Goal: Check status: Check status

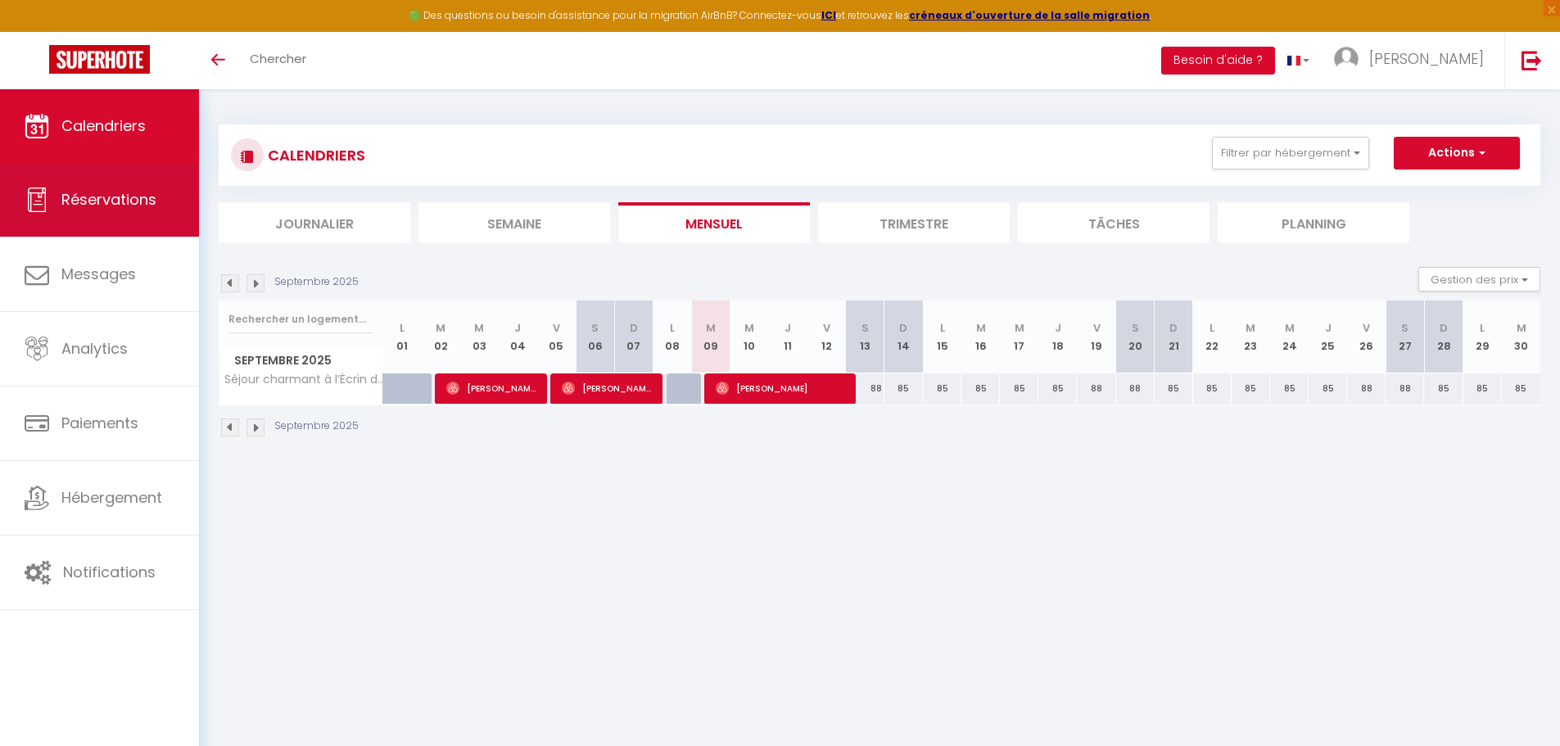
click at [98, 198] on span "Réservations" at bounding box center [108, 199] width 95 height 20
select select "not_cancelled"
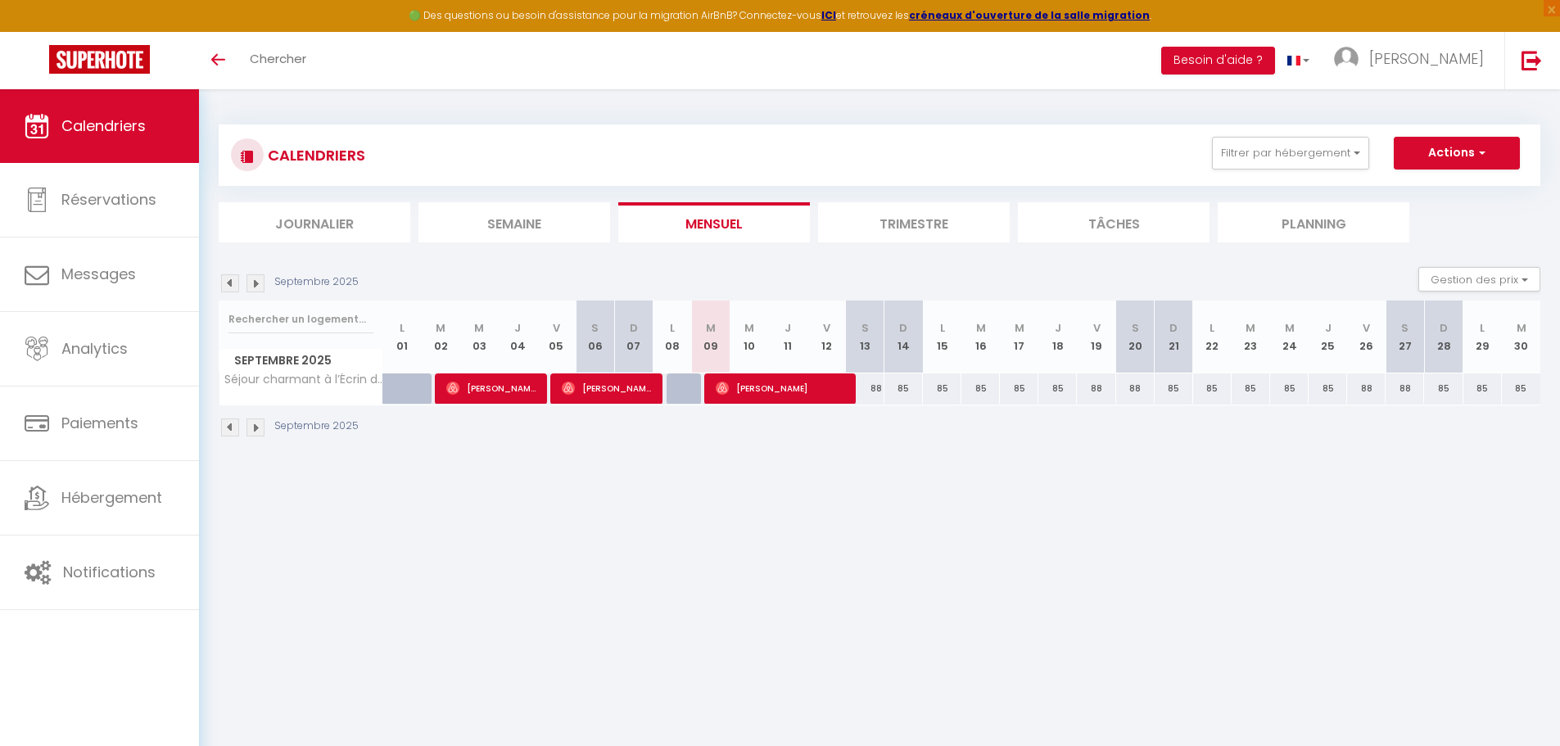
click at [226, 424] on img at bounding box center [230, 427] width 18 height 18
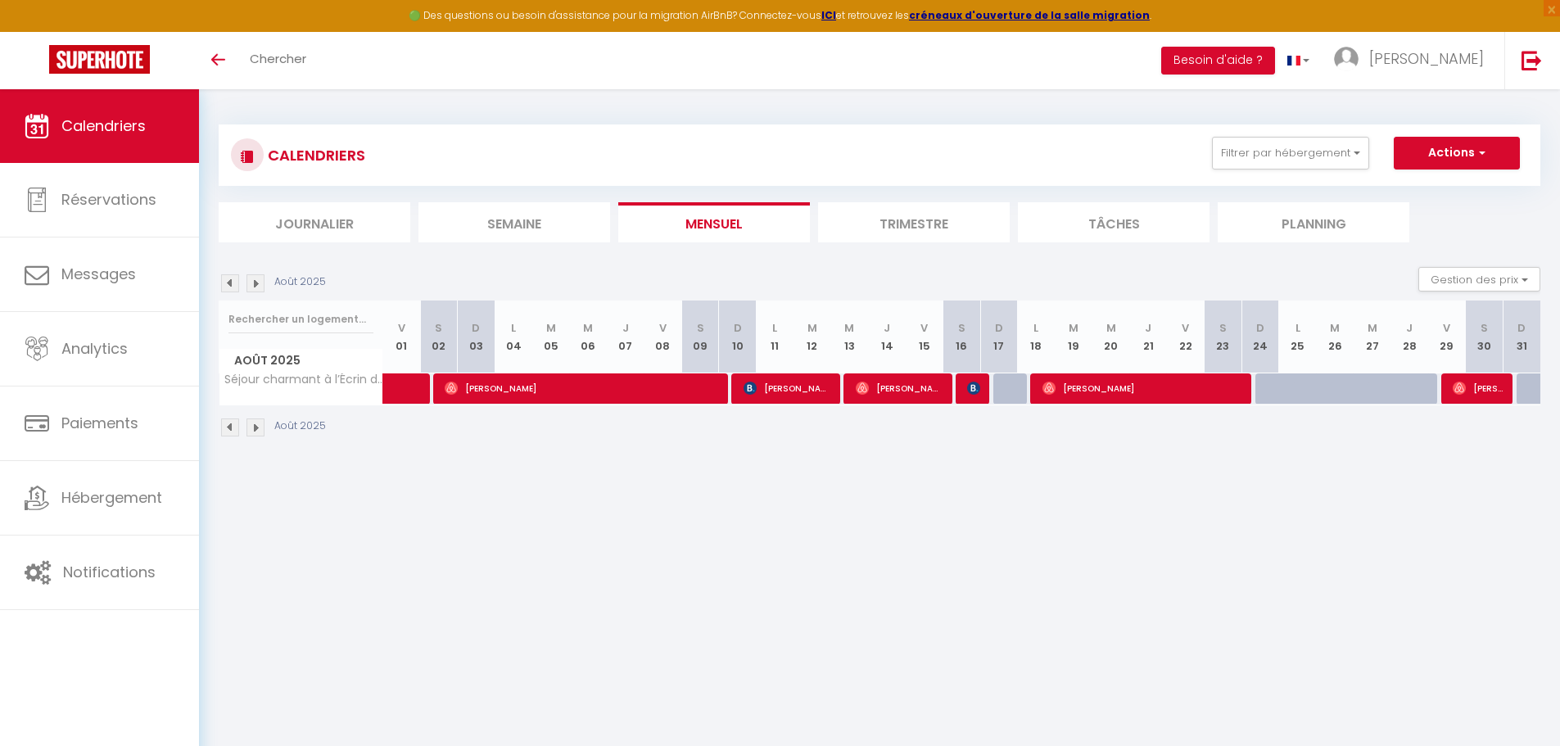
click at [232, 425] on img at bounding box center [230, 427] width 18 height 18
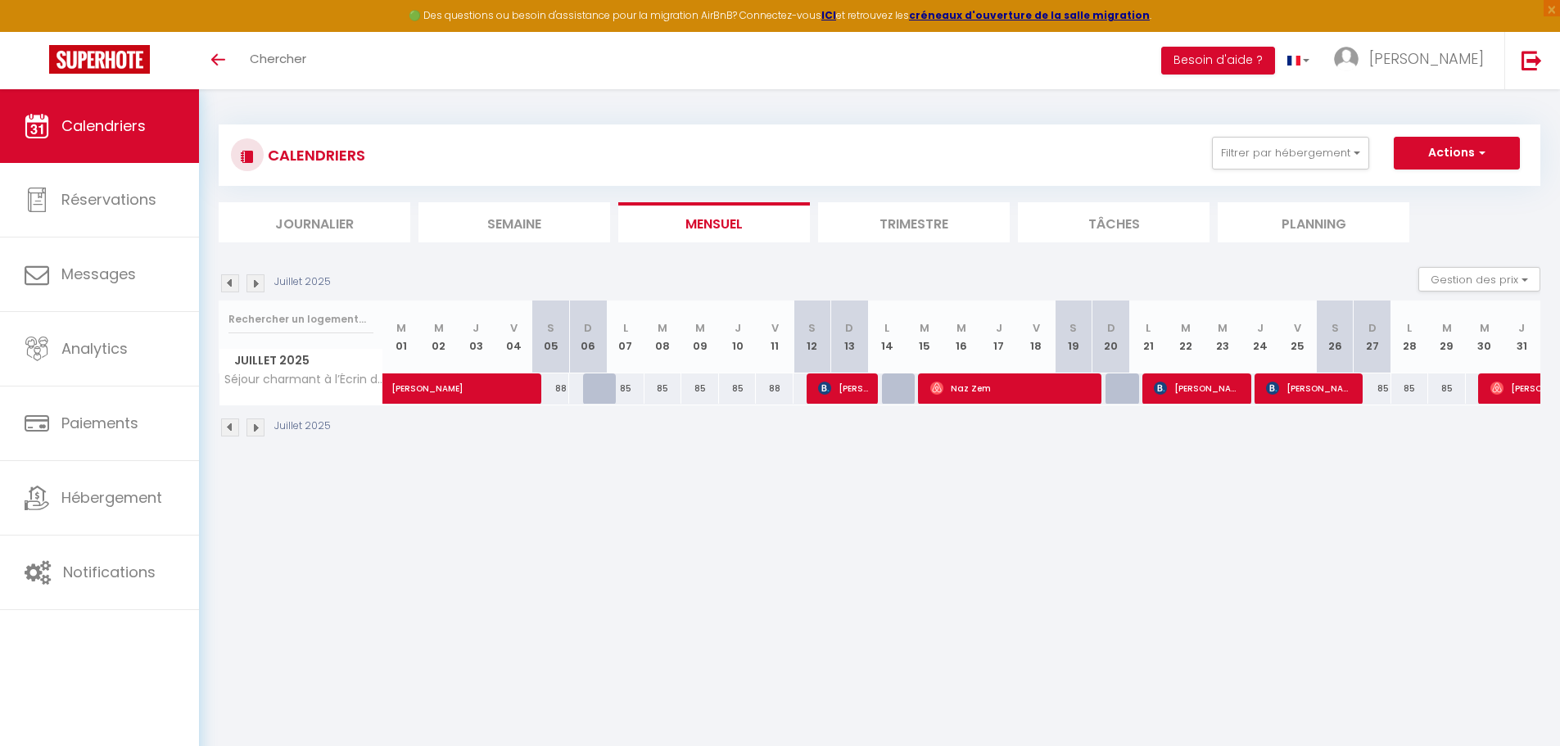
click at [233, 427] on img at bounding box center [230, 427] width 18 height 18
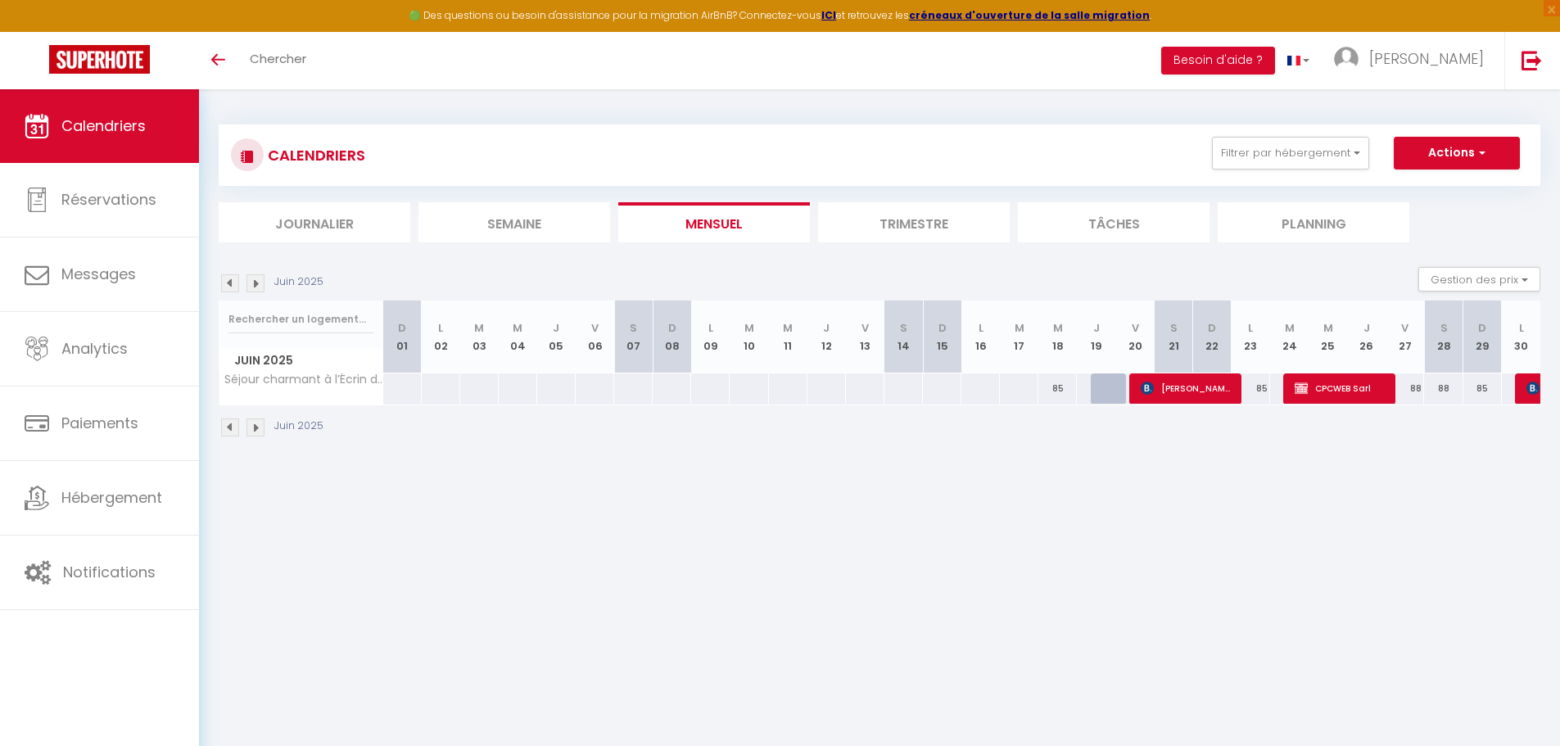
click at [250, 282] on img at bounding box center [255, 283] width 18 height 18
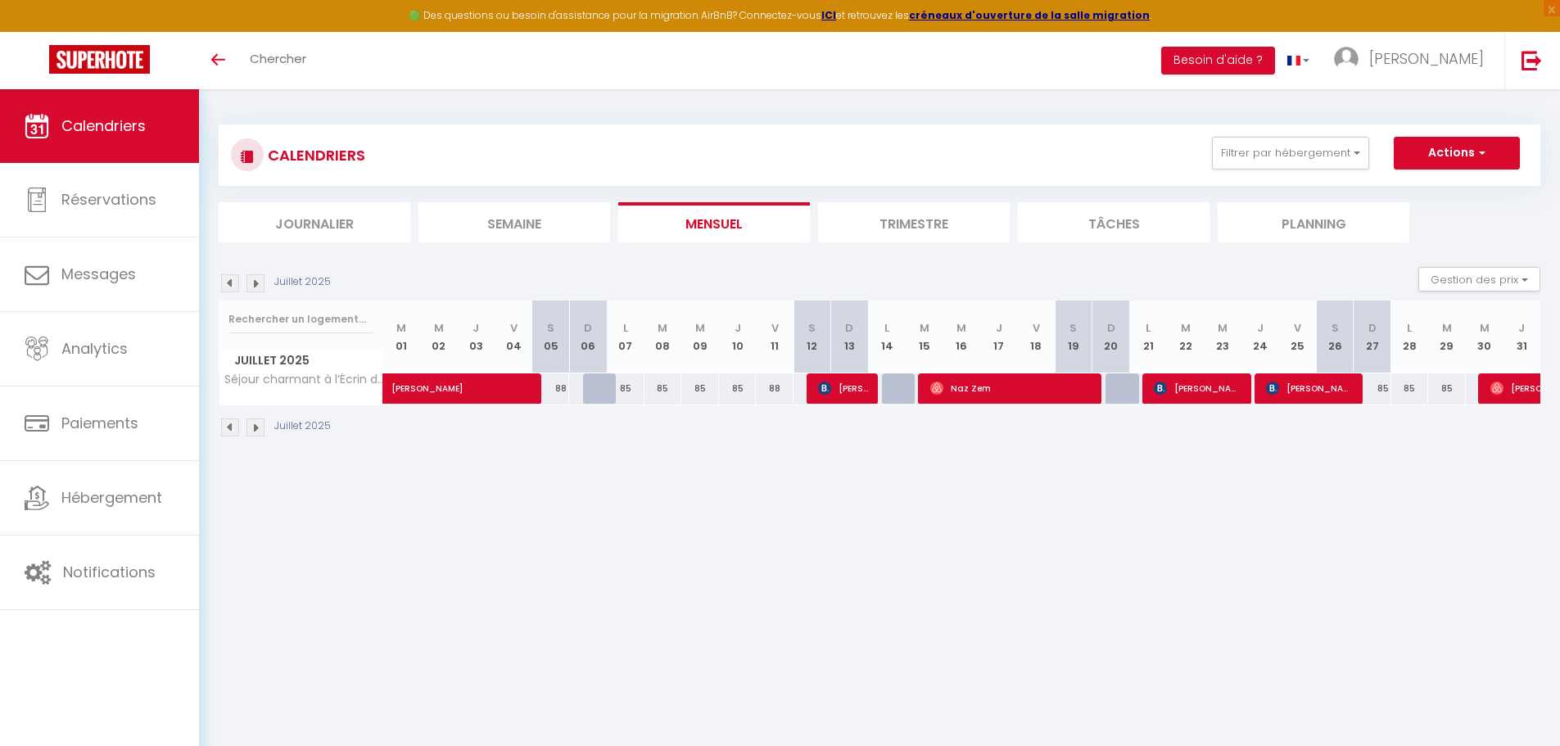
click at [254, 287] on img at bounding box center [255, 283] width 18 height 18
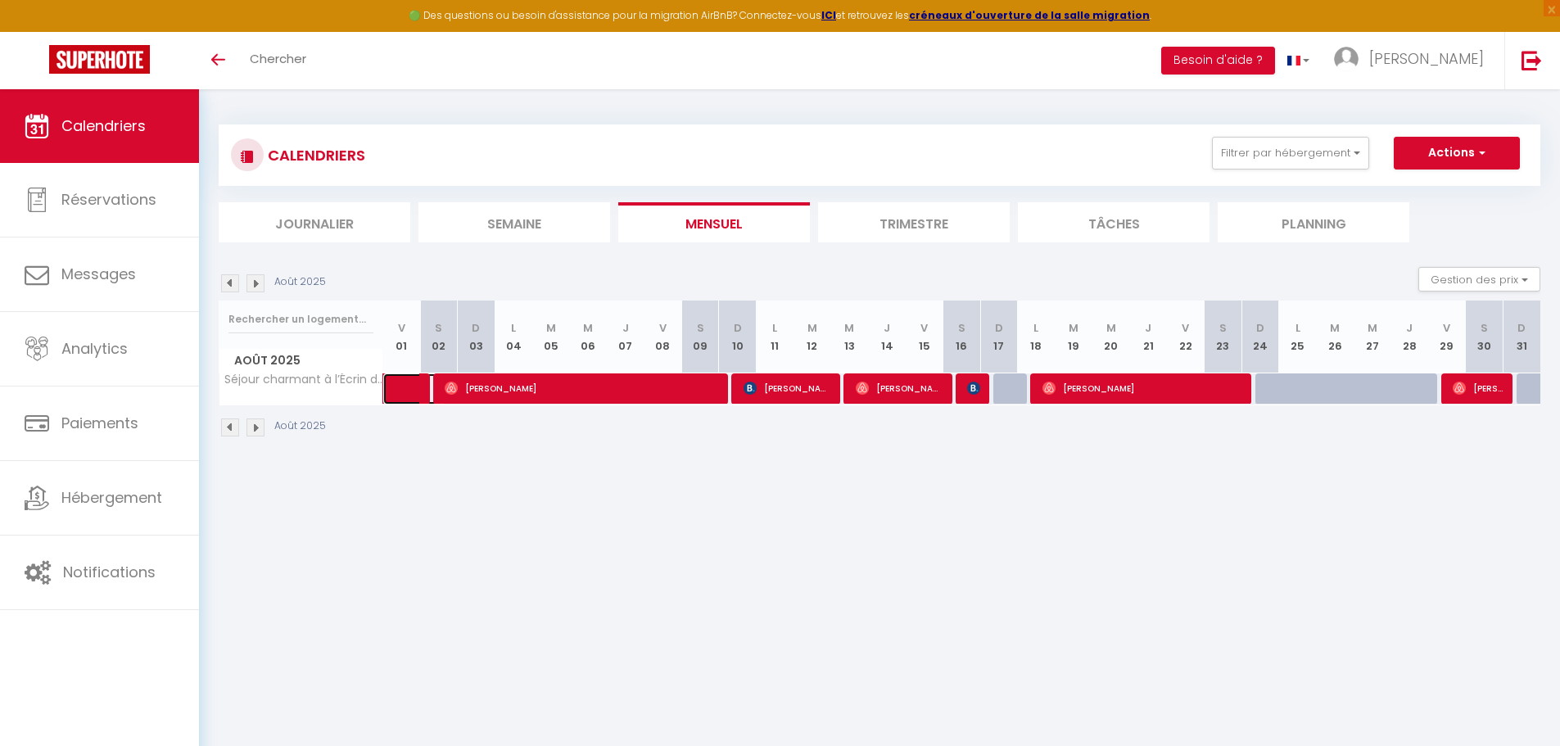
click at [400, 390] on link at bounding box center [402, 388] width 38 height 31
select select "OK"
select select "0"
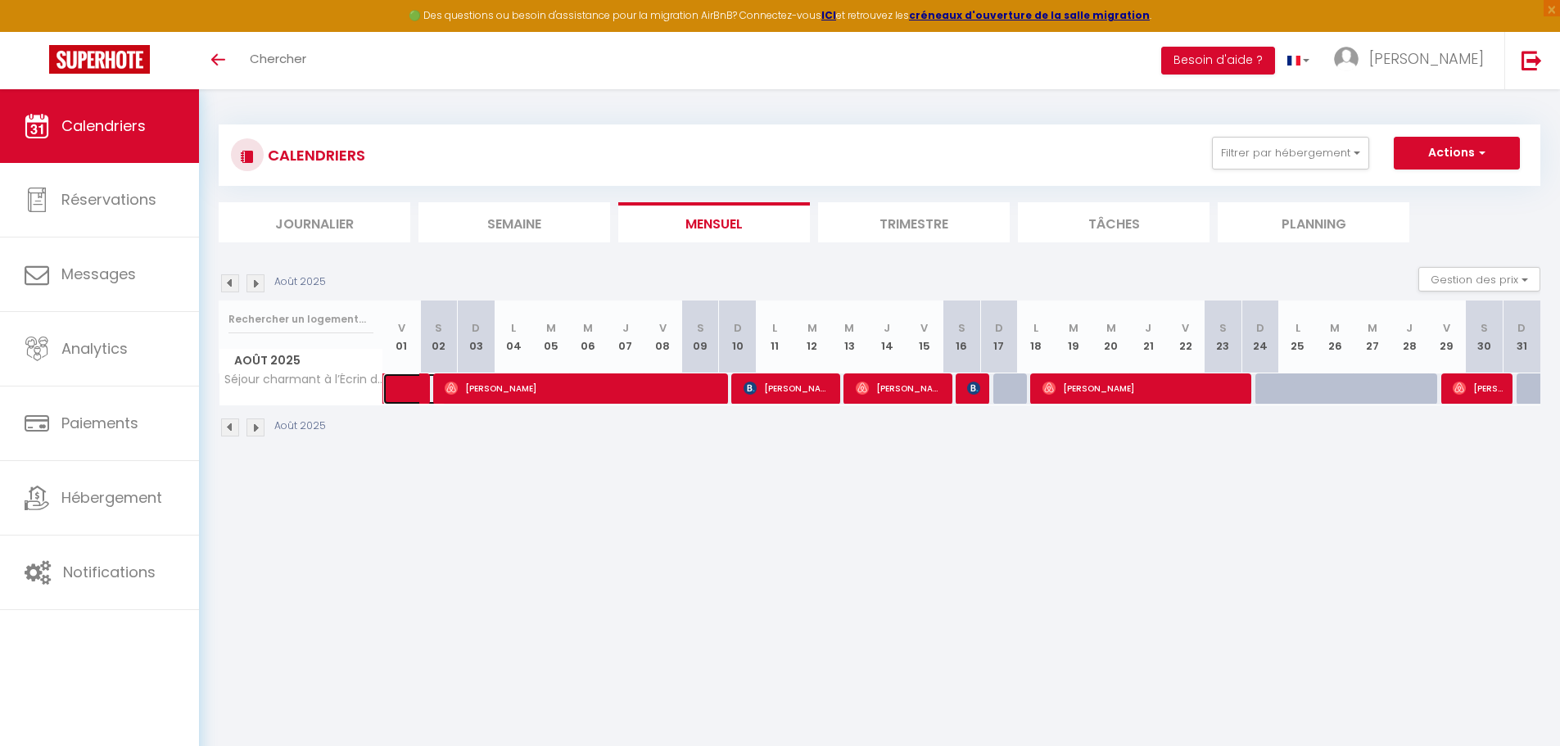
select select "1"
select select
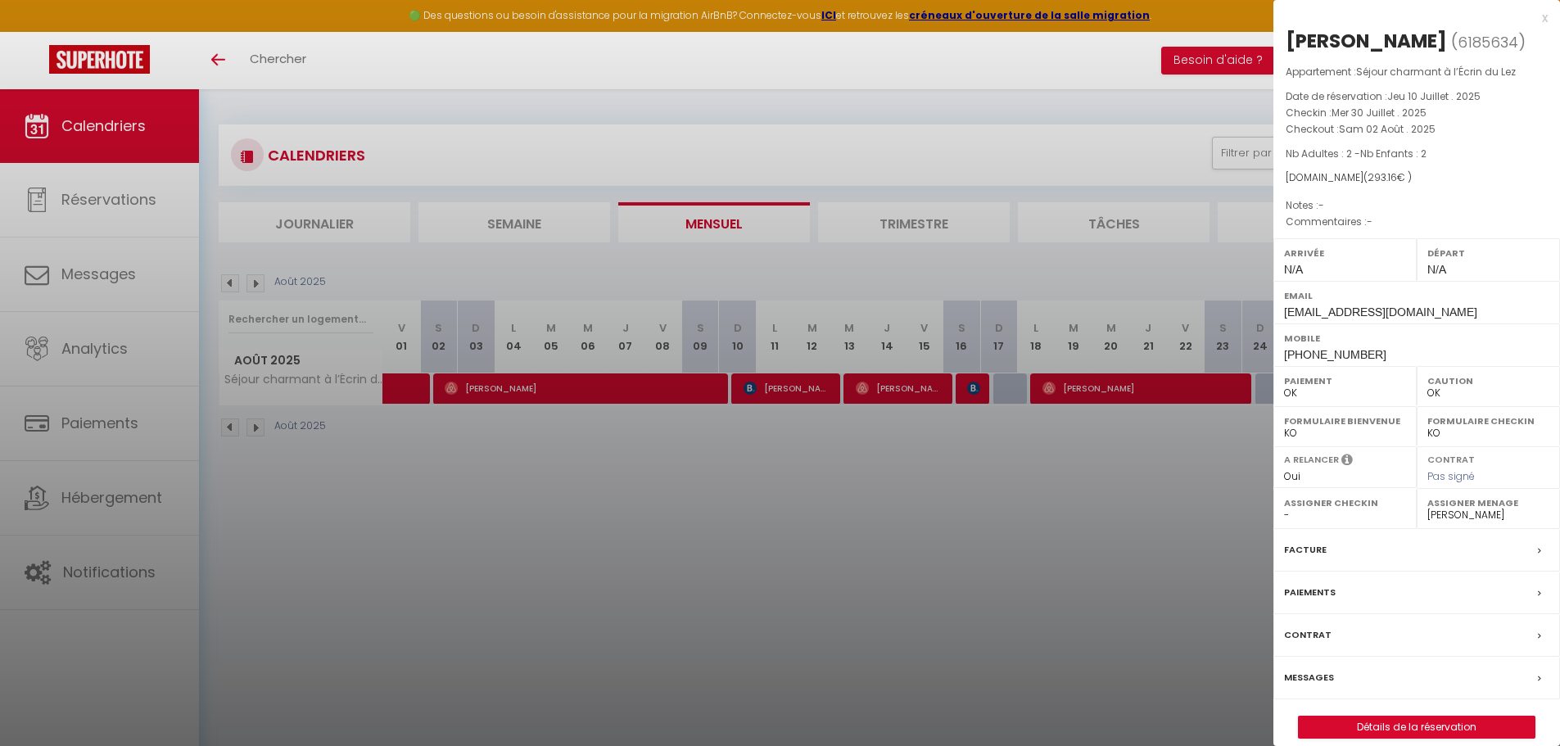
click at [948, 431] on div at bounding box center [780, 373] width 1560 height 746
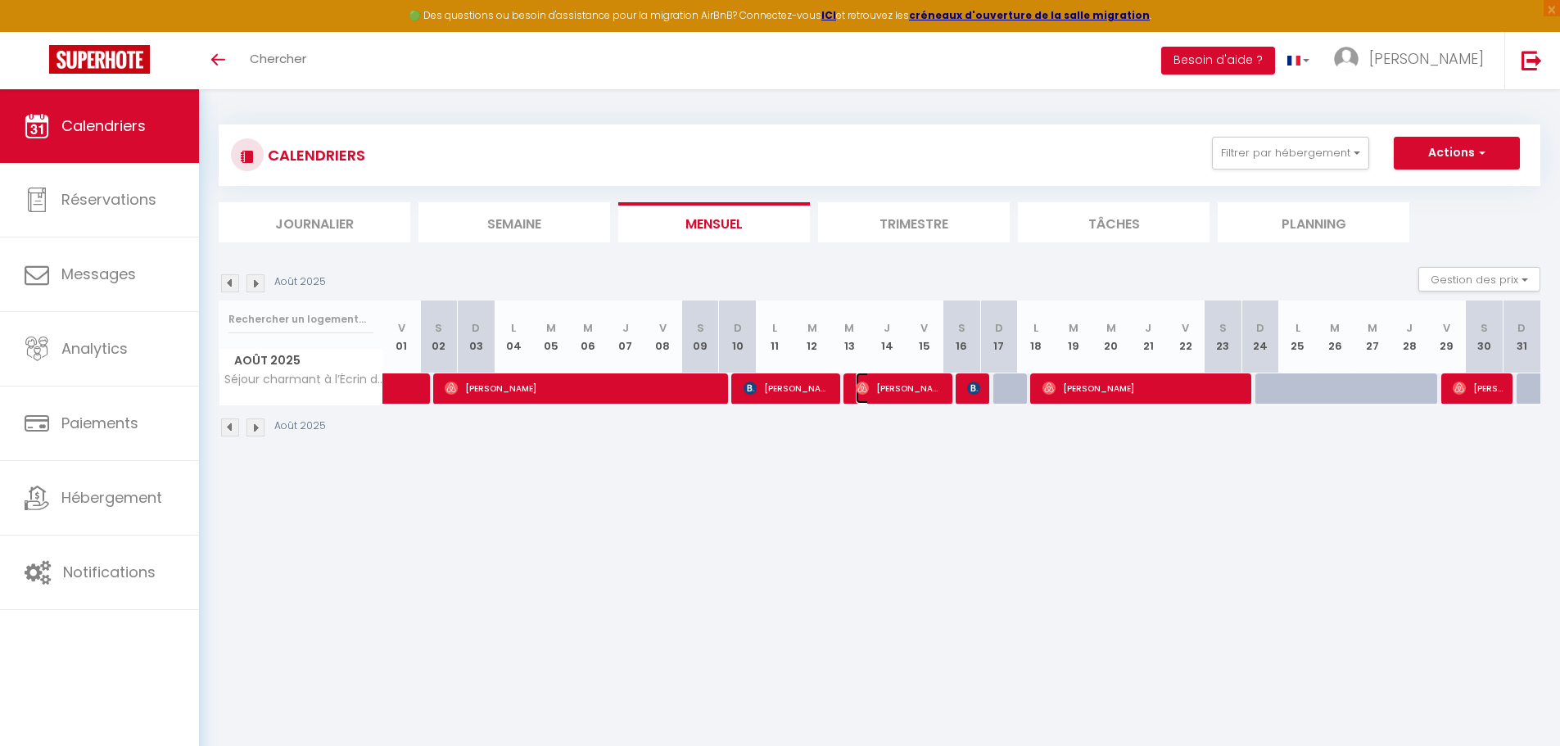
click at [864, 395] on span "[PERSON_NAME]" at bounding box center [900, 388] width 88 height 31
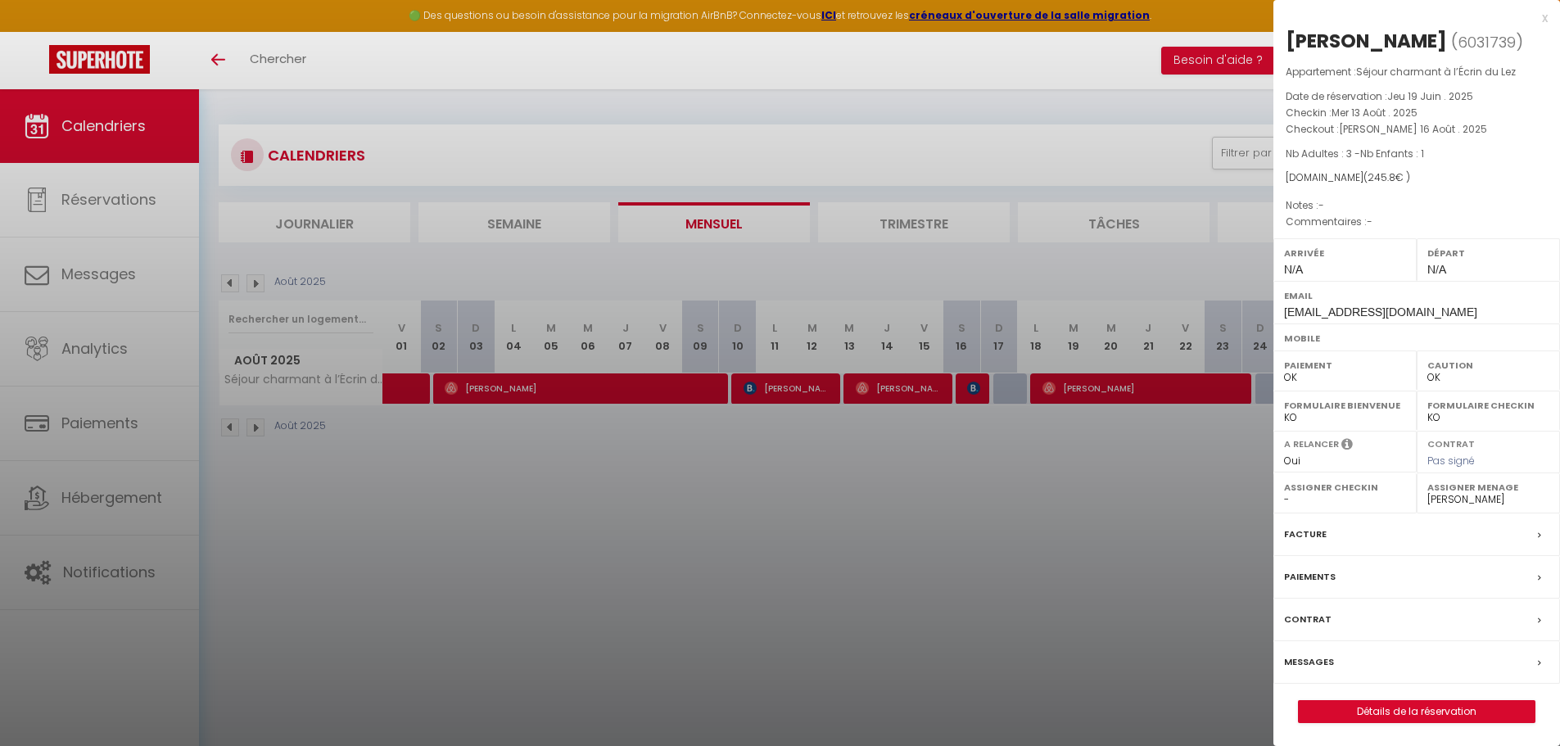
click at [966, 560] on div at bounding box center [780, 373] width 1560 height 746
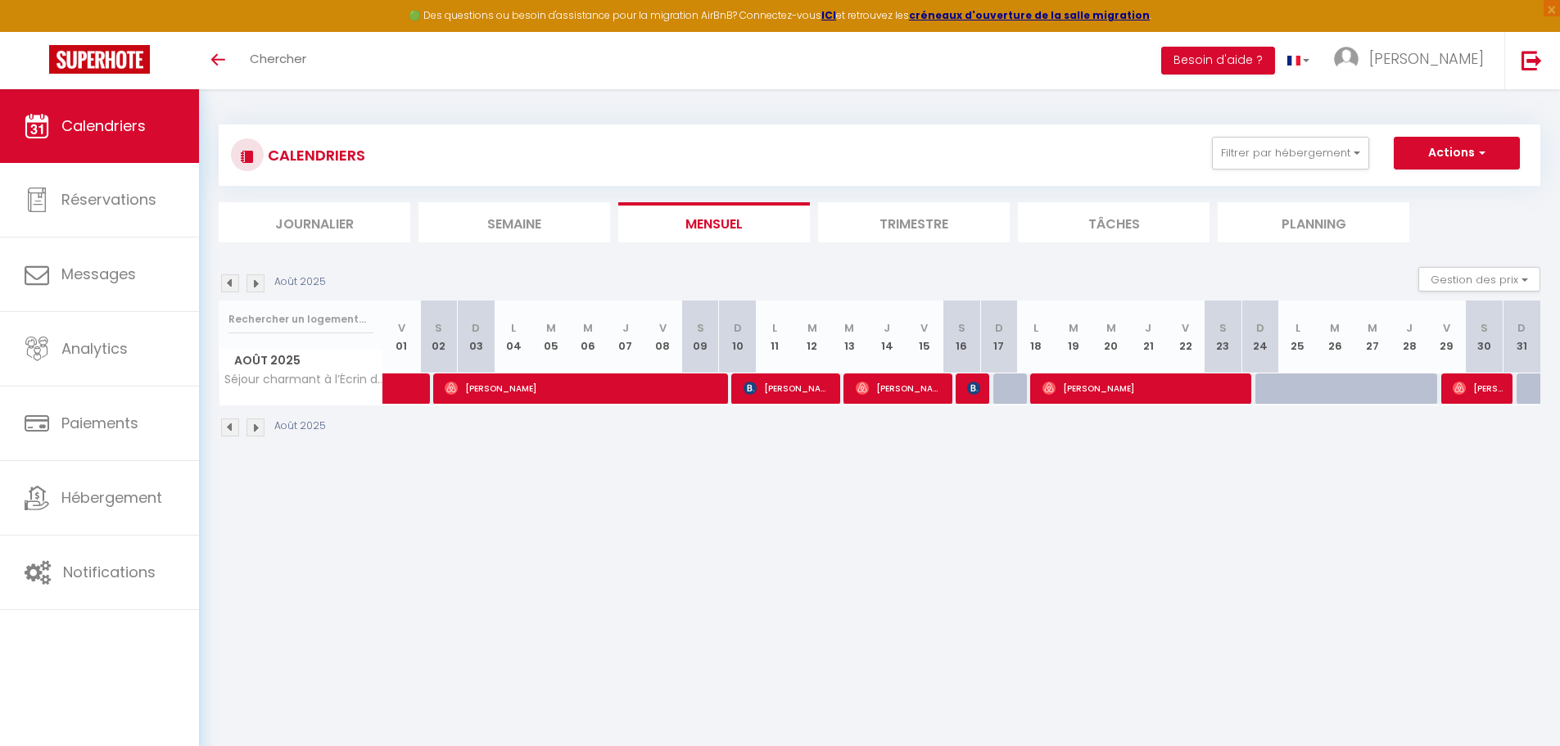
click at [1452, 396] on div at bounding box center [1460, 388] width 38 height 31
click at [1456, 391] on img at bounding box center [1458, 388] width 13 height 13
select select "41162"
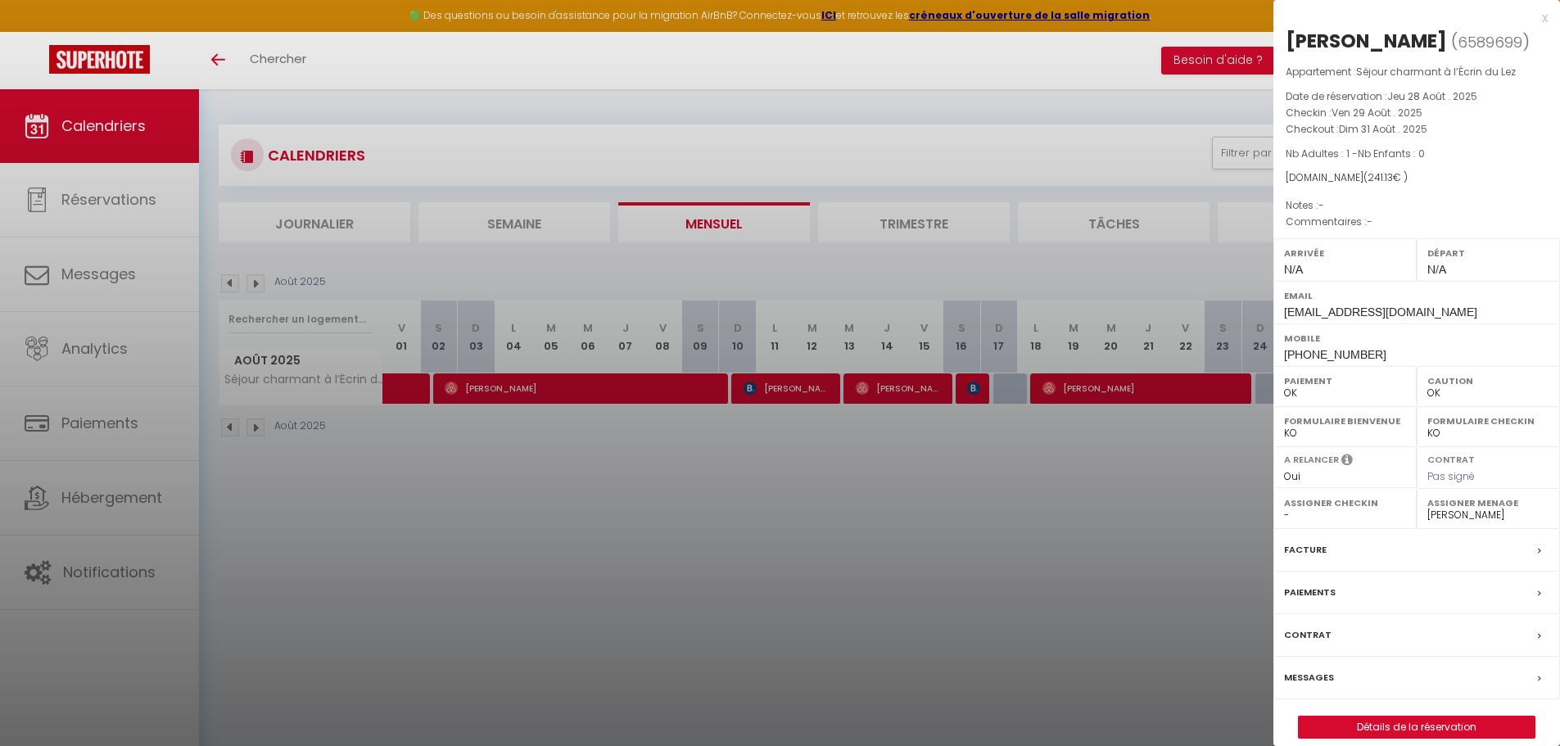
drag, startPoint x: 1543, startPoint y: 24, endPoint x: 1541, endPoint y: 35, distance: 11.6
click at [1543, 23] on div "x" at bounding box center [1410, 18] width 274 height 20
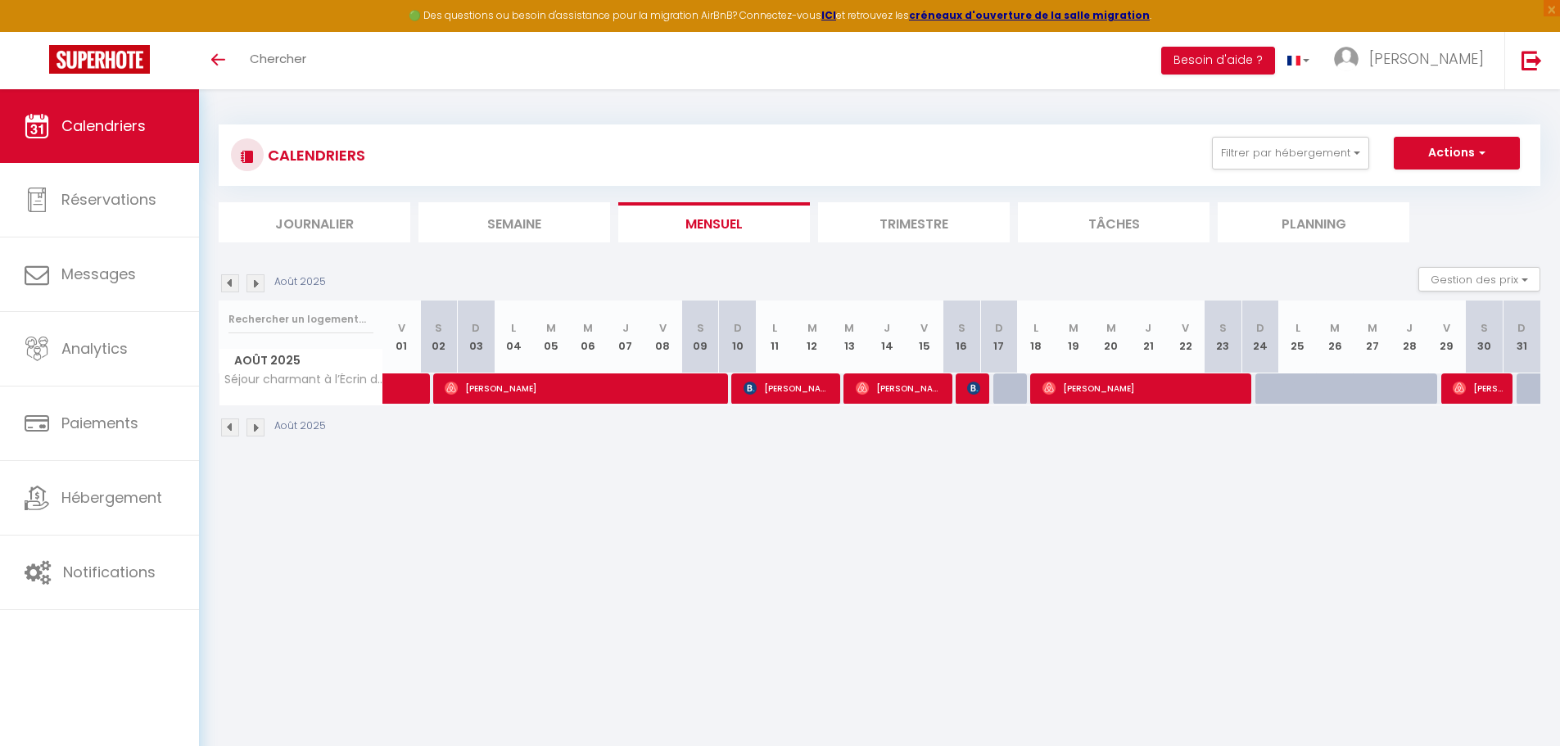
click at [251, 284] on img at bounding box center [255, 283] width 18 height 18
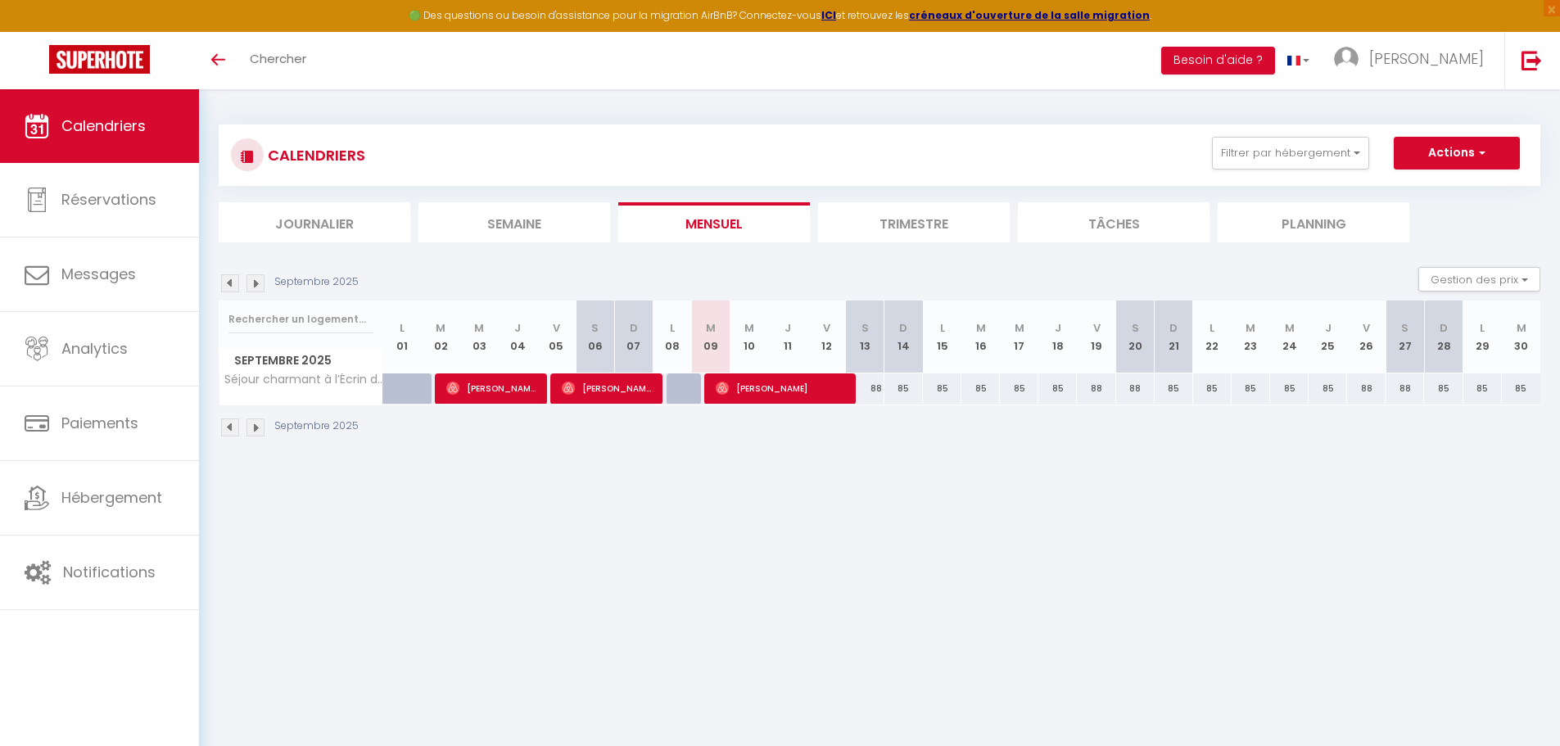
click at [233, 431] on img at bounding box center [230, 427] width 18 height 18
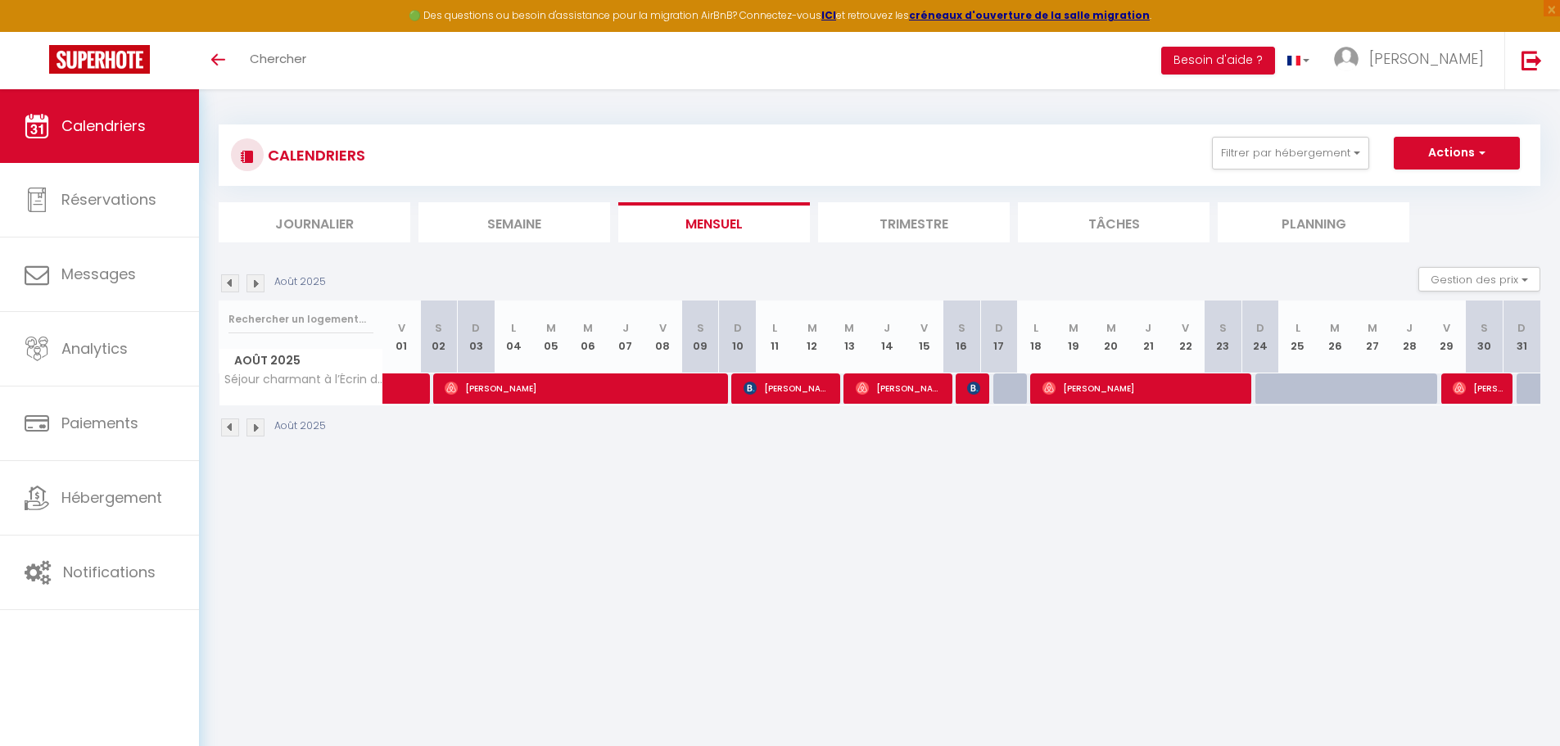
click at [228, 425] on img at bounding box center [230, 427] width 18 height 18
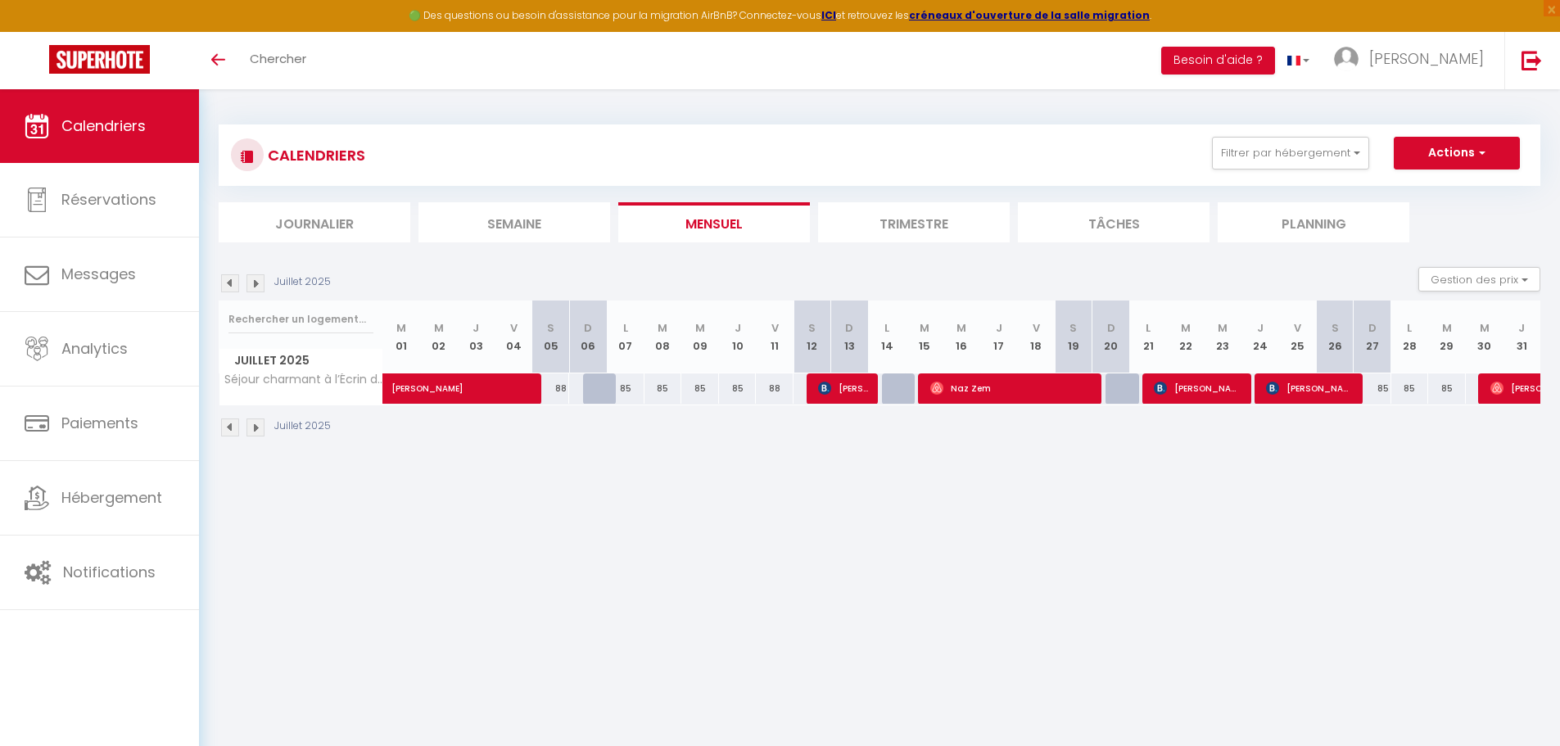
click at [228, 425] on img at bounding box center [230, 427] width 18 height 18
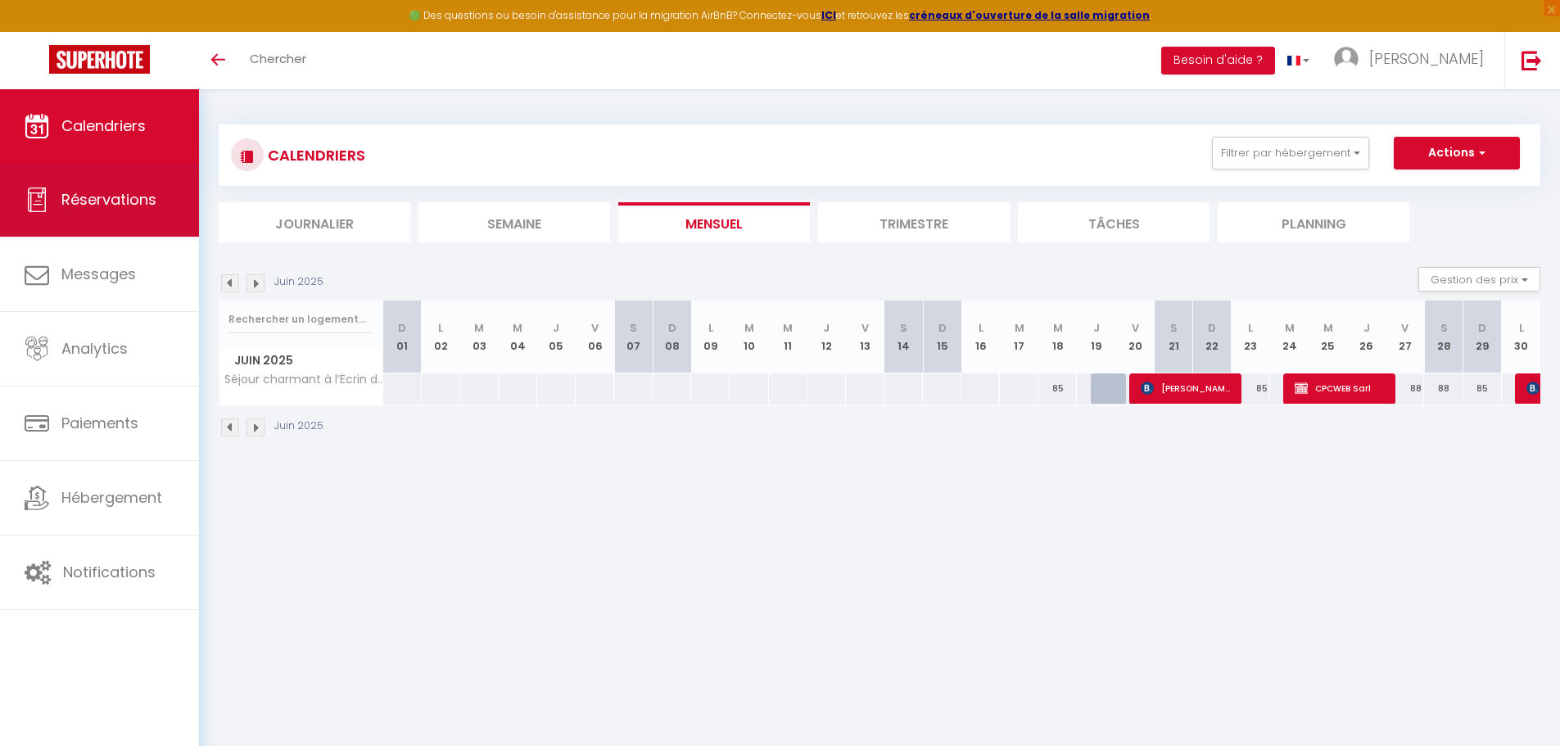
click at [115, 224] on link "Réservations" at bounding box center [99, 200] width 199 height 74
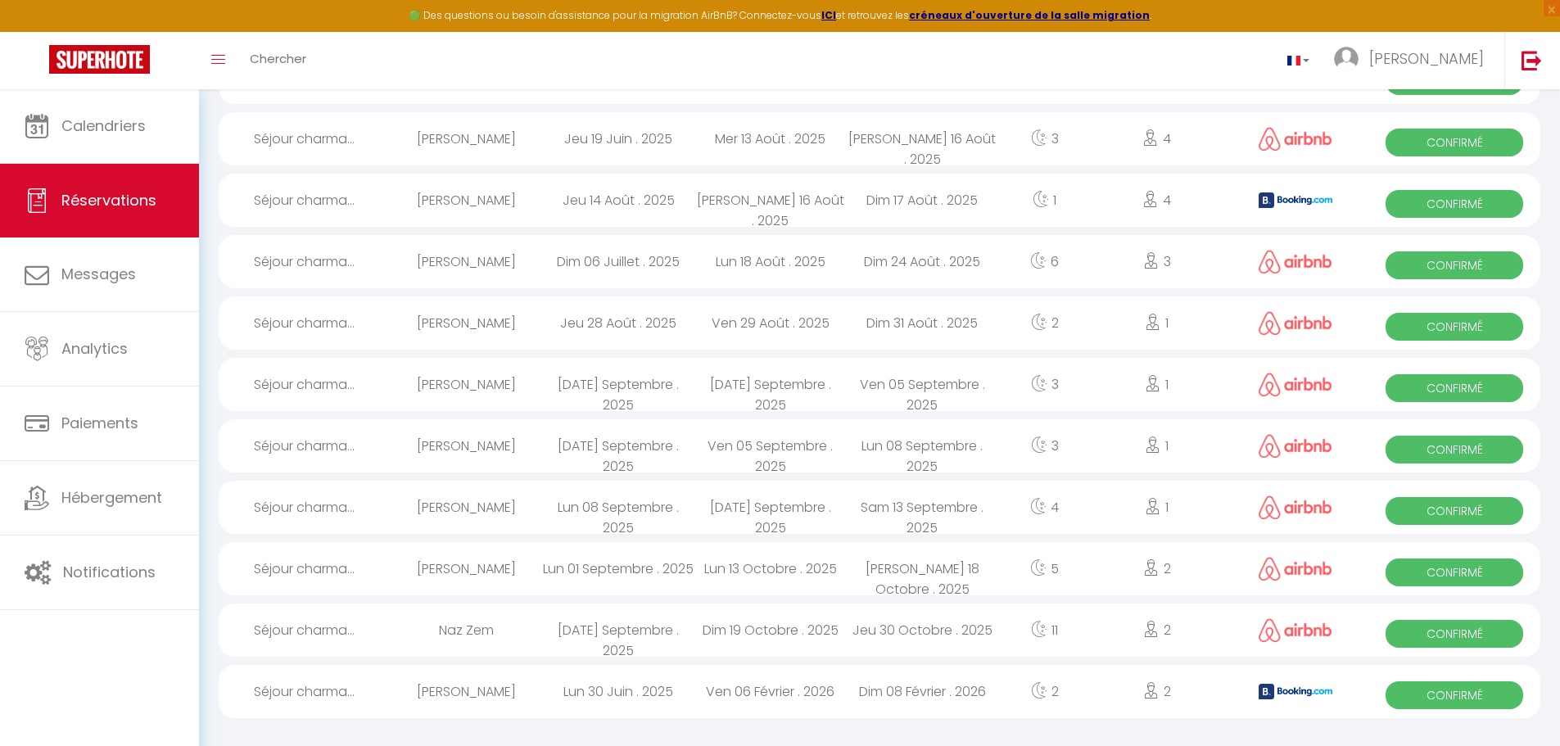
scroll to position [755, 0]
